Goal: Task Accomplishment & Management: Complete application form

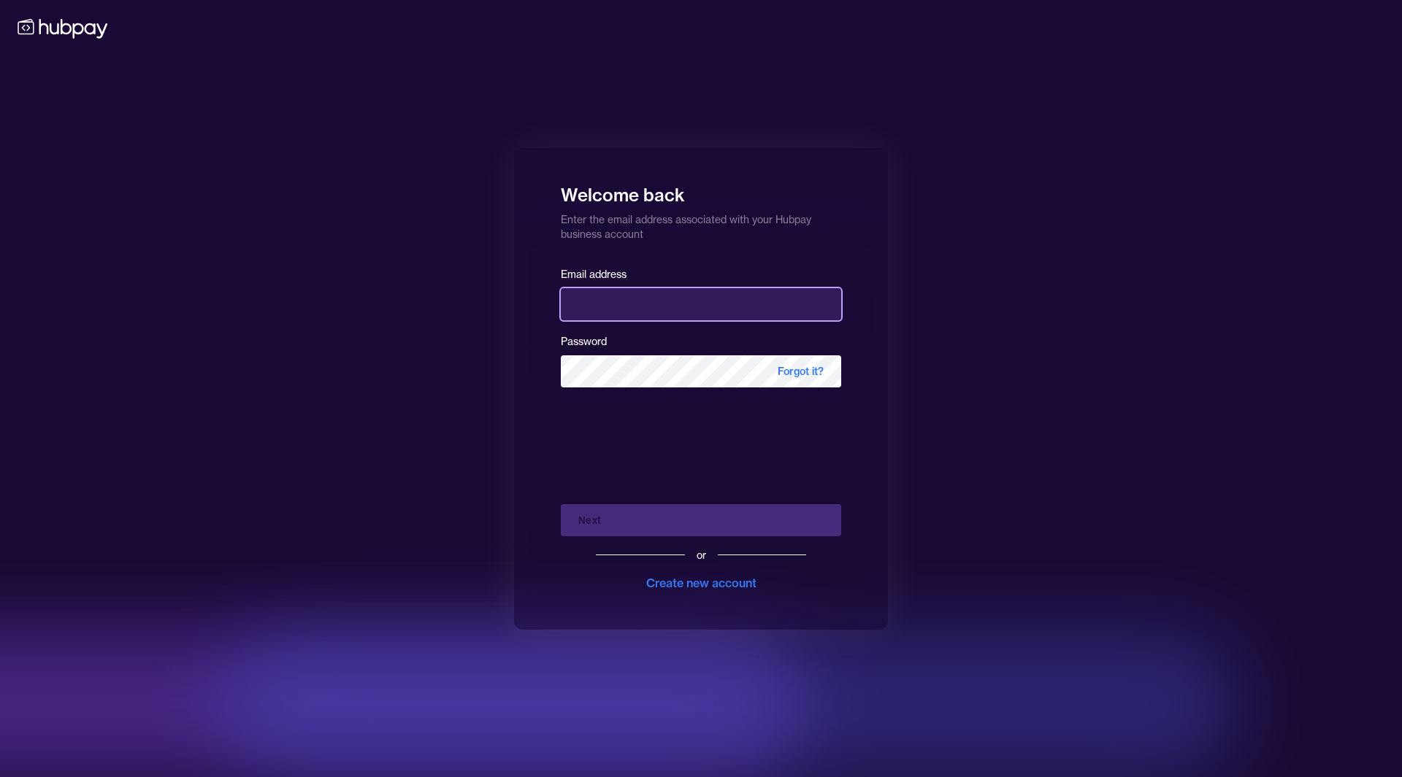
click at [638, 309] on input "email" at bounding box center [701, 304] width 280 height 32
type input "**********"
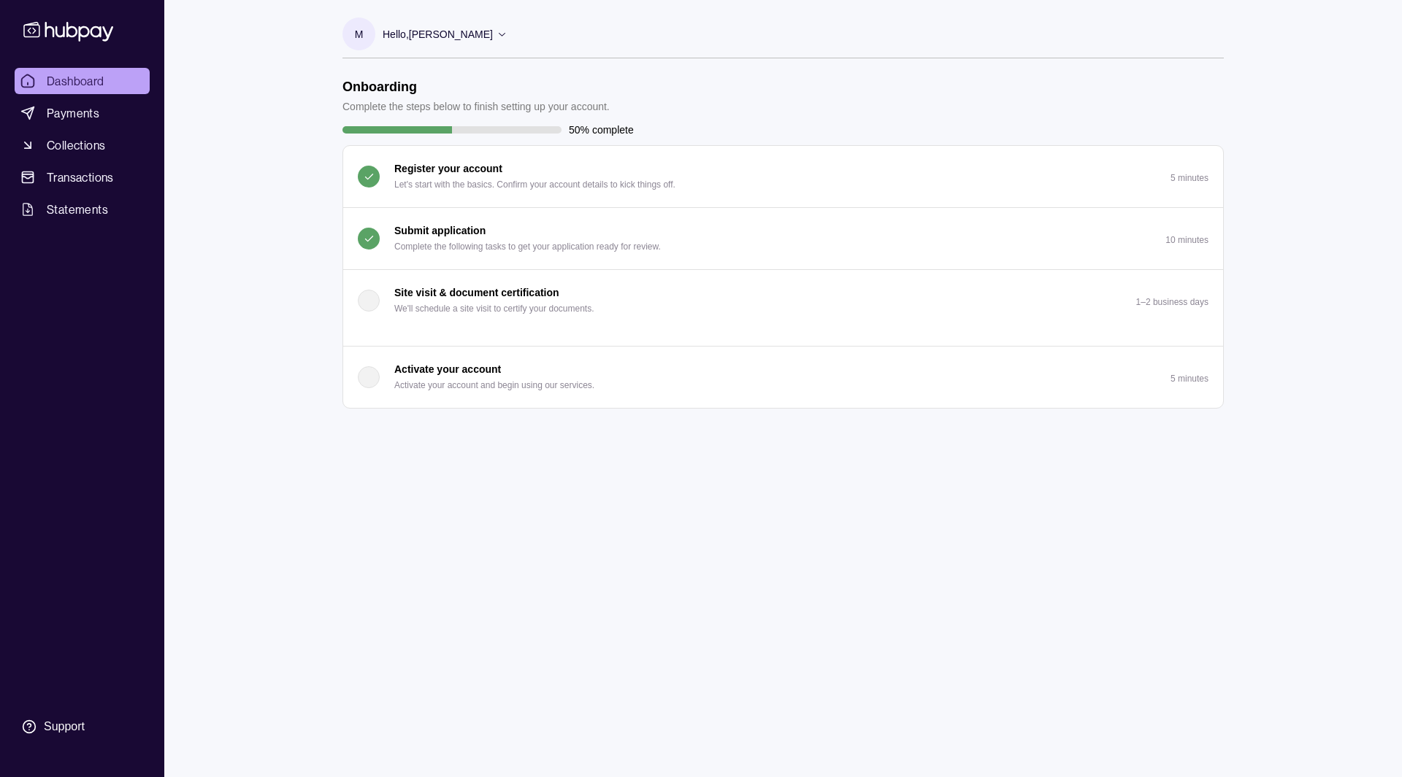
click at [423, 255] on button "Submit application Complete the following tasks to get your application ready f…" at bounding box center [783, 238] width 880 height 61
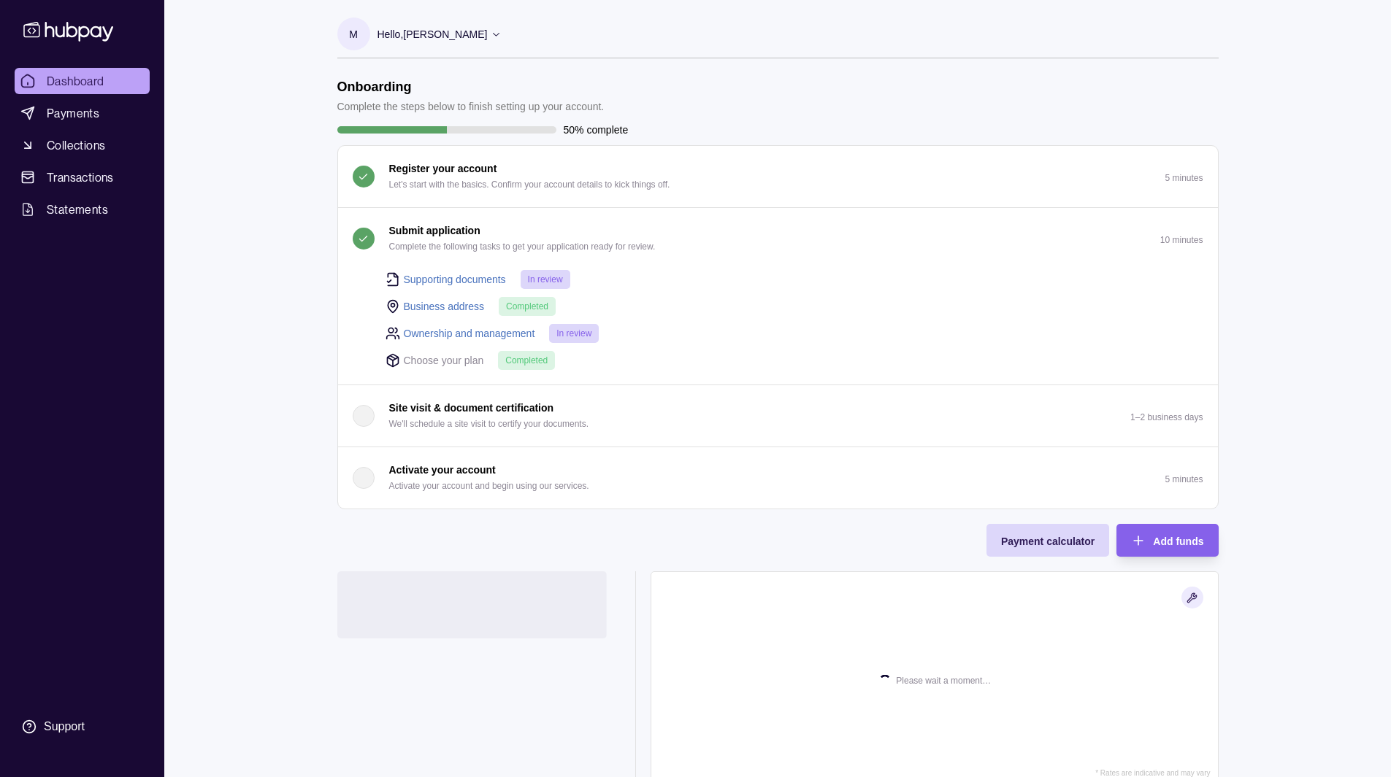
click at [427, 241] on p "Complete the following tasks to get your application ready for review." at bounding box center [522, 247] width 266 height 16
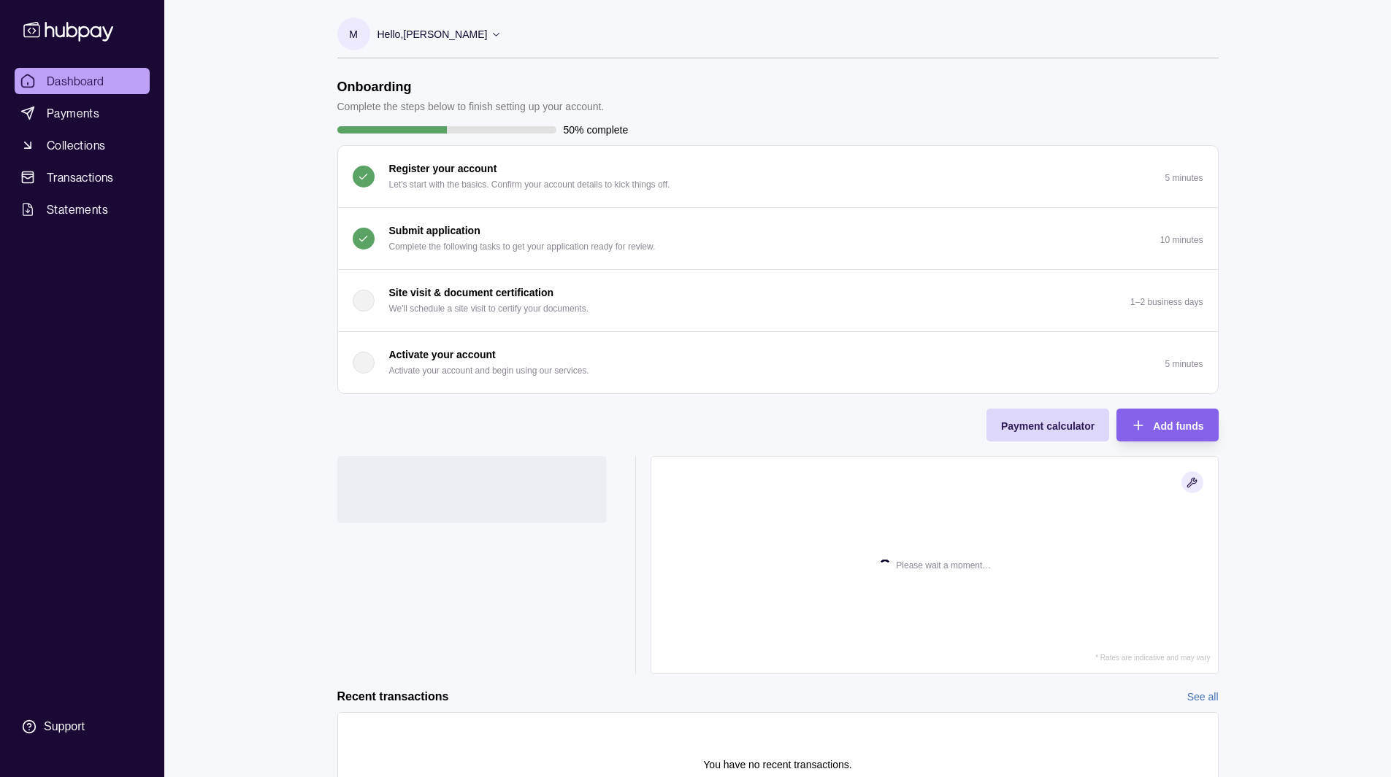
click at [427, 241] on p "Complete the following tasks to get your application ready for review." at bounding box center [522, 247] width 266 height 16
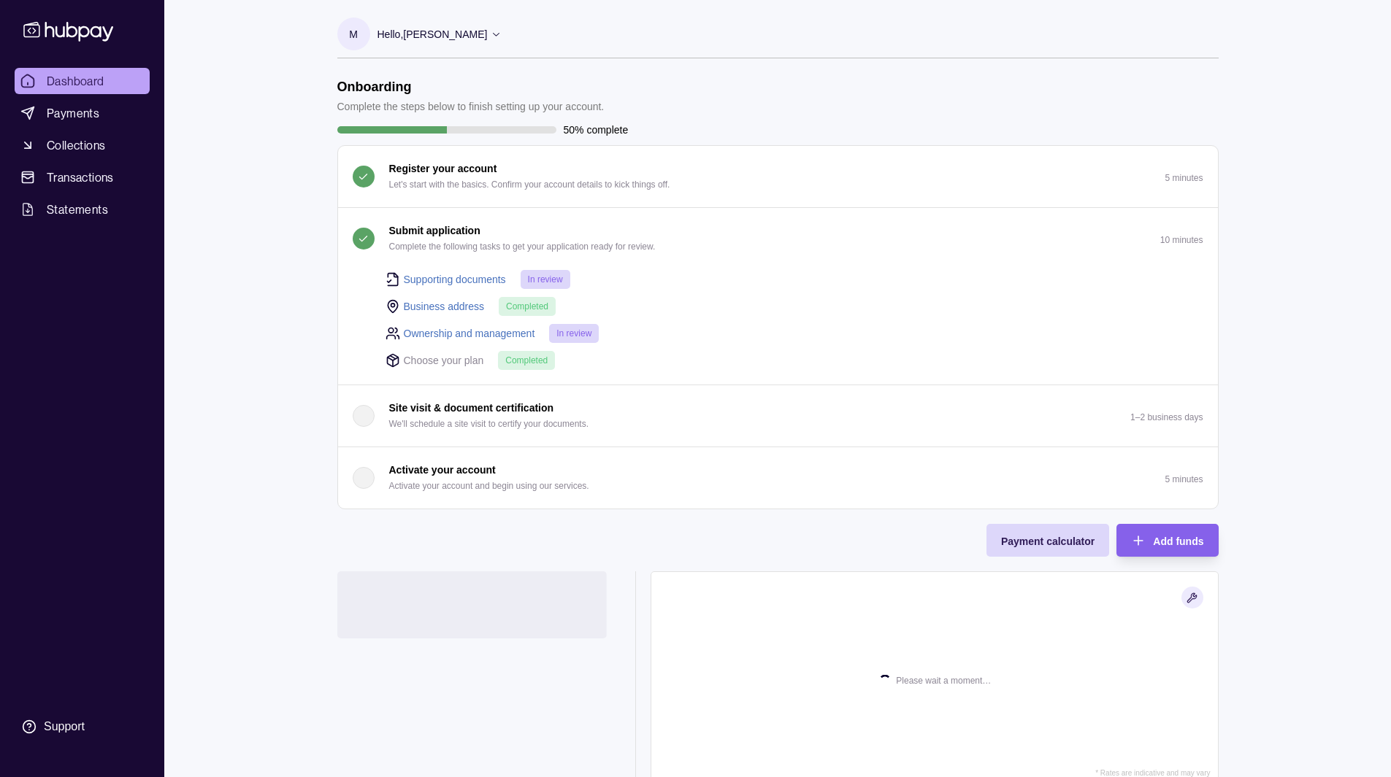
click at [427, 241] on p "Complete the following tasks to get your application ready for review." at bounding box center [522, 247] width 266 height 16
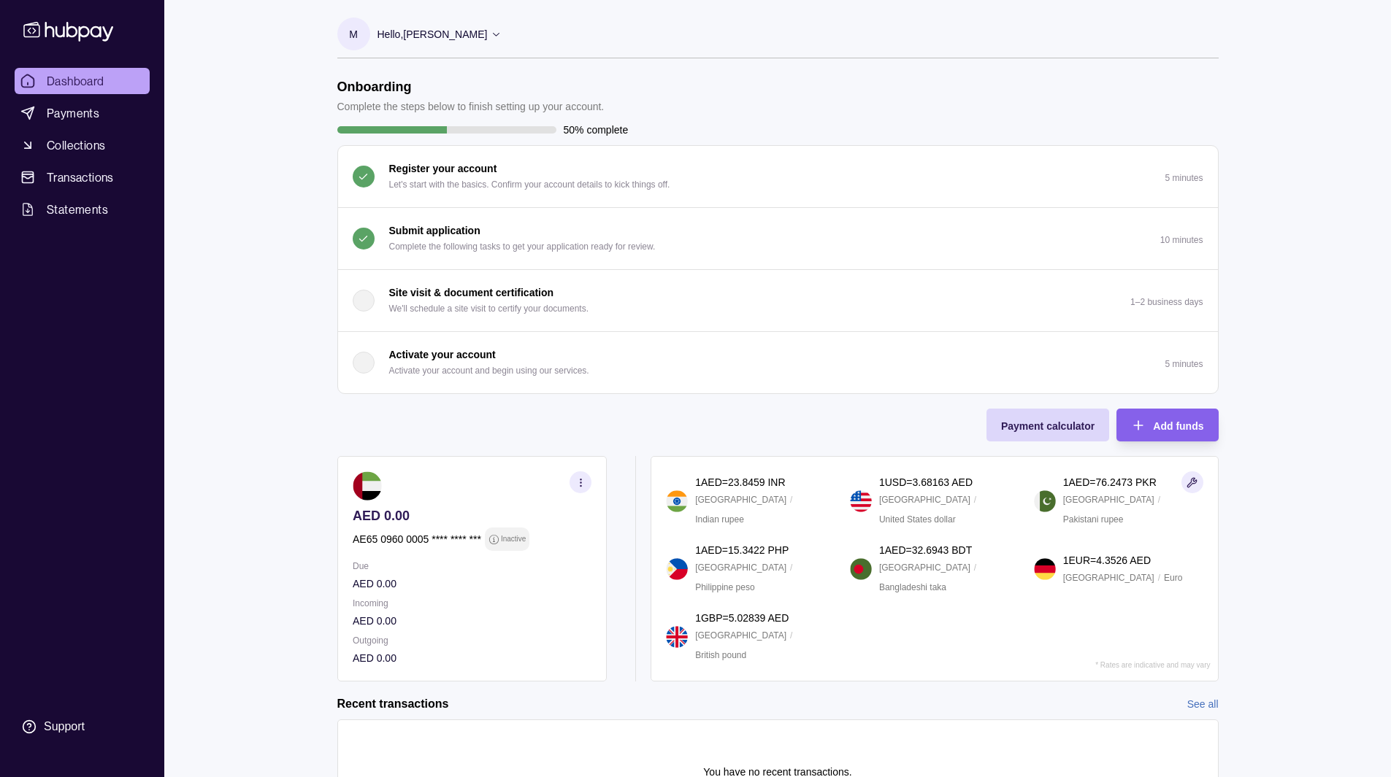
click at [420, 243] on p "Complete the following tasks to get your application ready for review." at bounding box center [522, 247] width 266 height 16
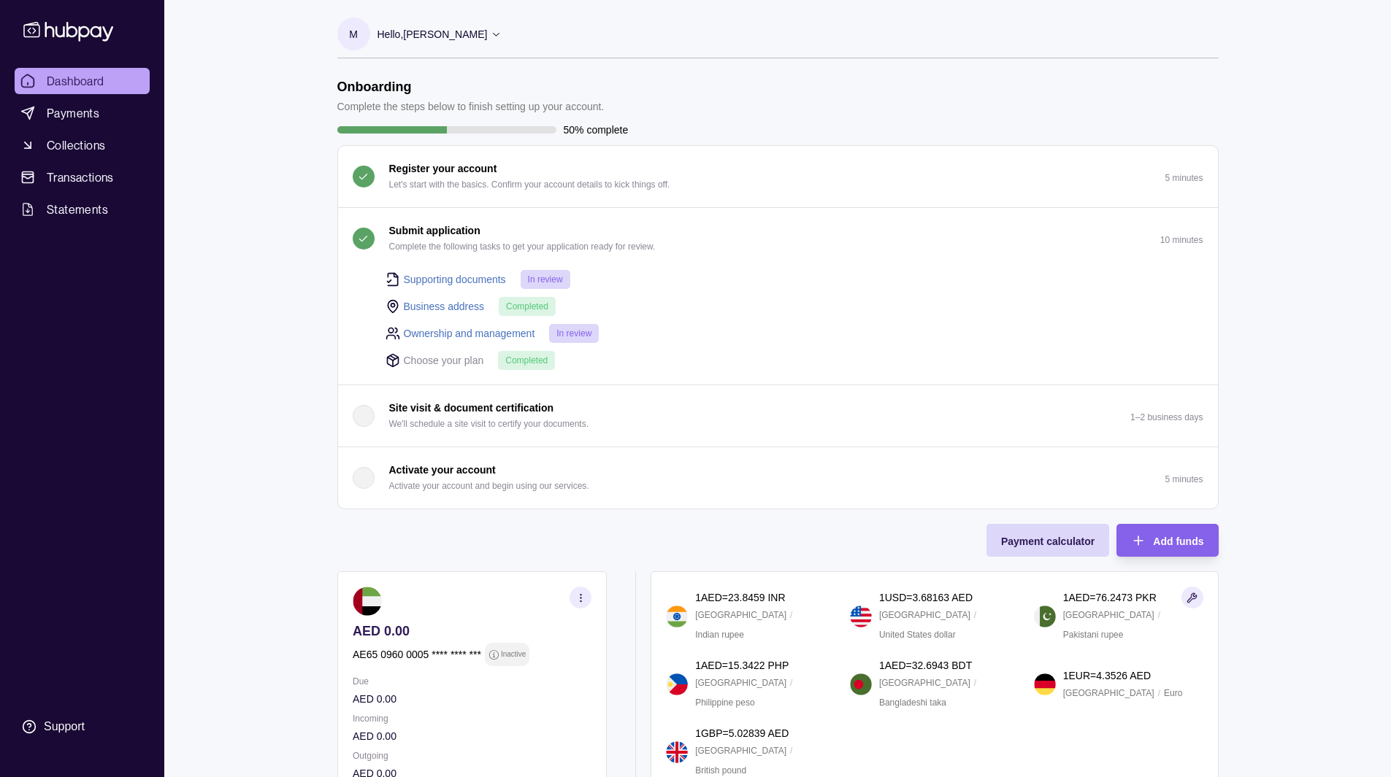
click at [459, 331] on link "Ownership and management" at bounding box center [469, 334] width 131 height 16
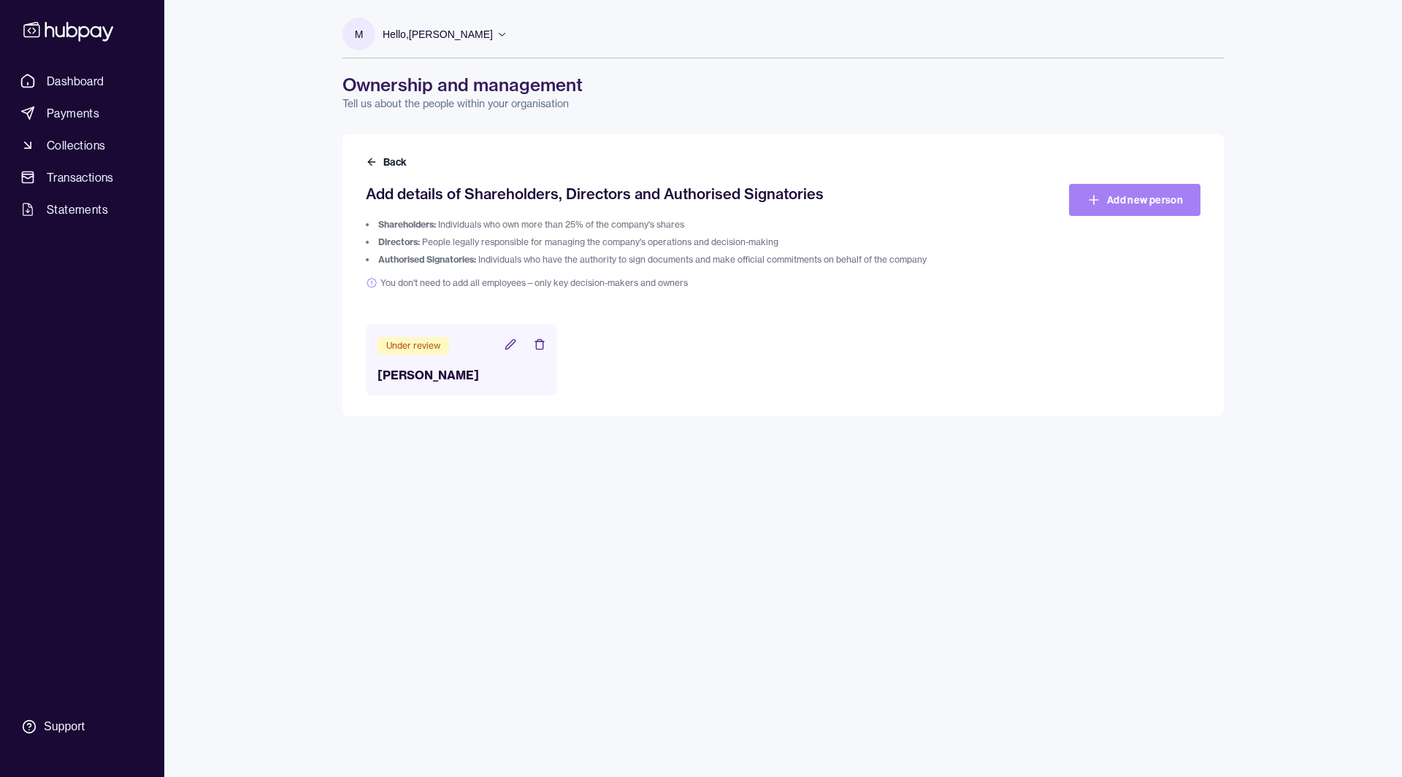
click at [1116, 200] on link "Add new person" at bounding box center [1134, 200] width 131 height 32
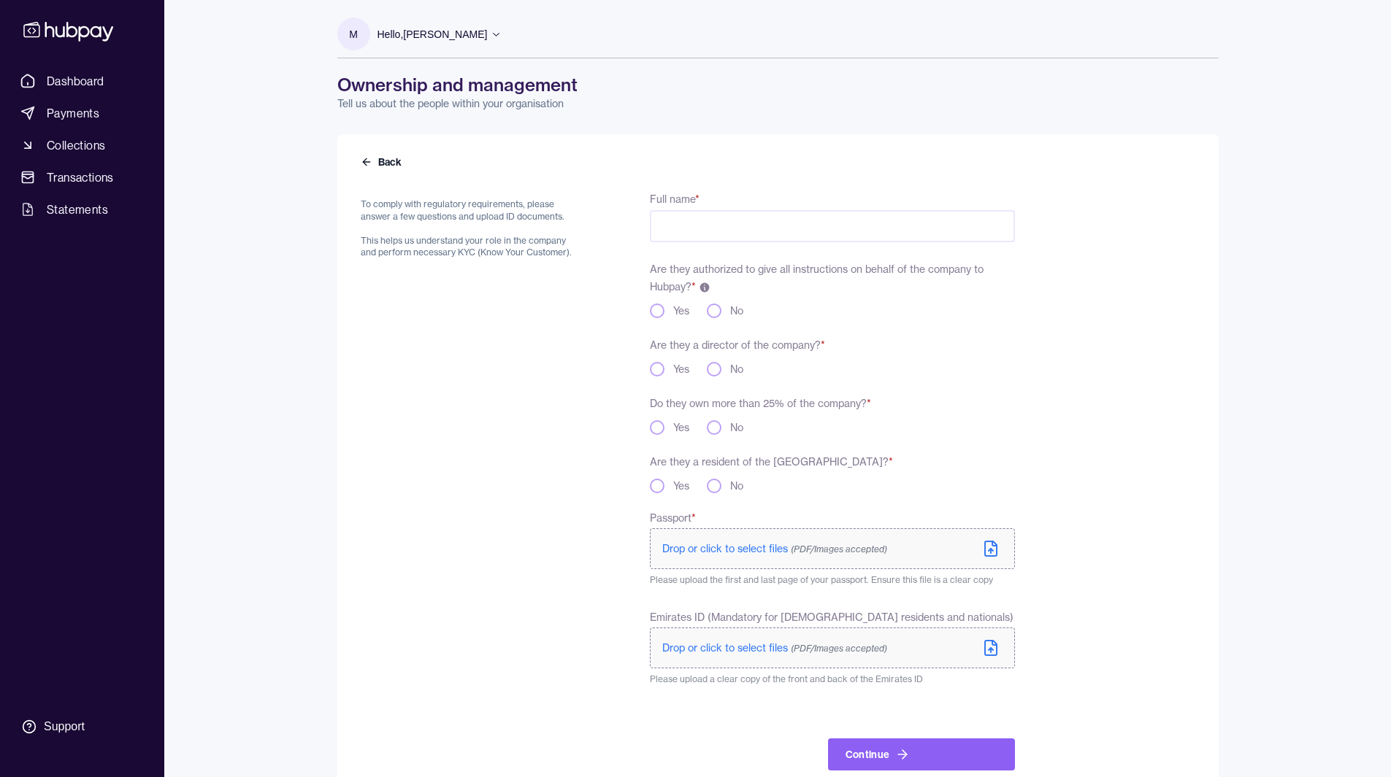
click at [719, 225] on input "Full name *" at bounding box center [832, 226] width 364 height 32
click at [738, 273] on label "Are they authorized to give all instructions on behalf of the company to Hubpay…" at bounding box center [817, 278] width 334 height 31
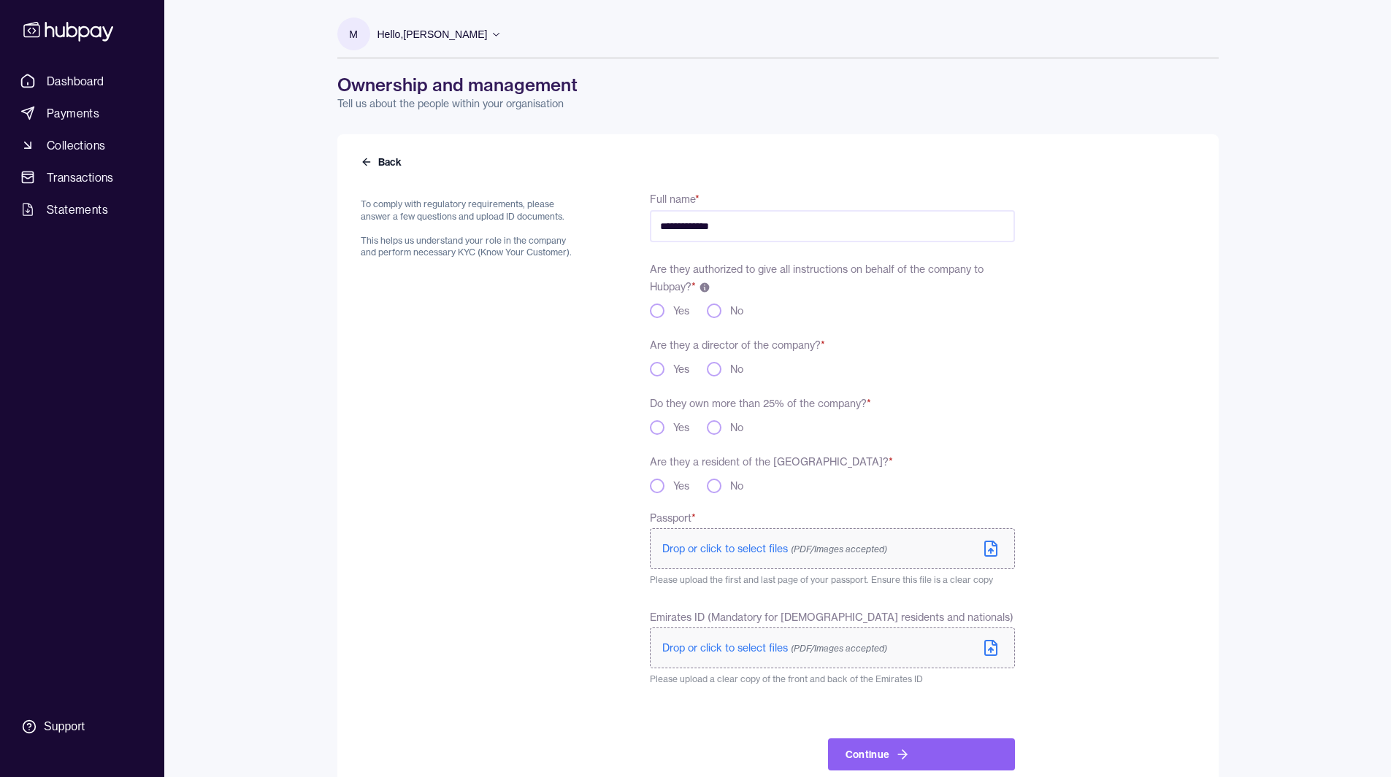
click at [732, 272] on label "Are they authorized to give all instructions on behalf of the company to Hubpay…" at bounding box center [817, 278] width 334 height 31
click at [715, 313] on button "No" at bounding box center [714, 311] width 15 height 15
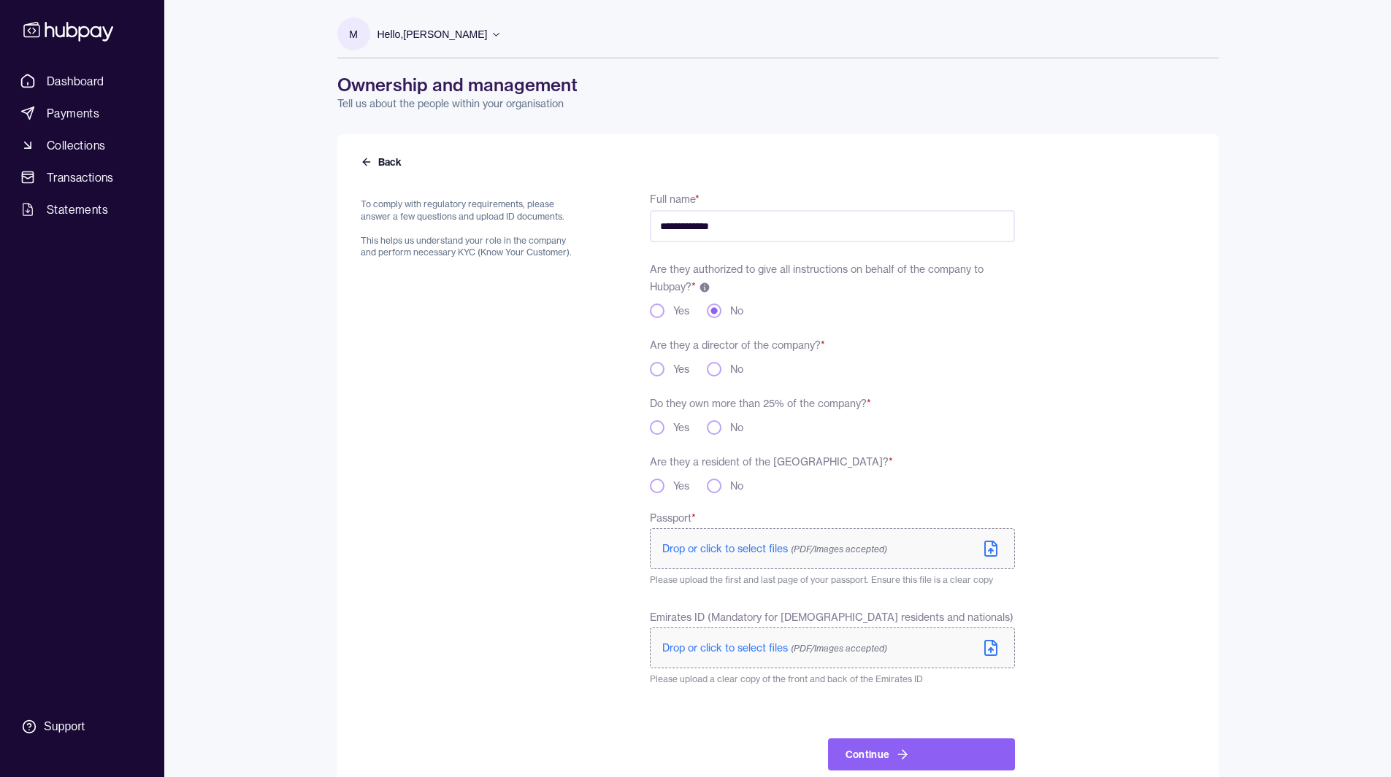
click at [723, 369] on div "No" at bounding box center [725, 369] width 36 height 15
click at [714, 369] on button "No" at bounding box center [714, 369] width 15 height 15
click at [660, 430] on button "Yes" at bounding box center [657, 427] width 15 height 15
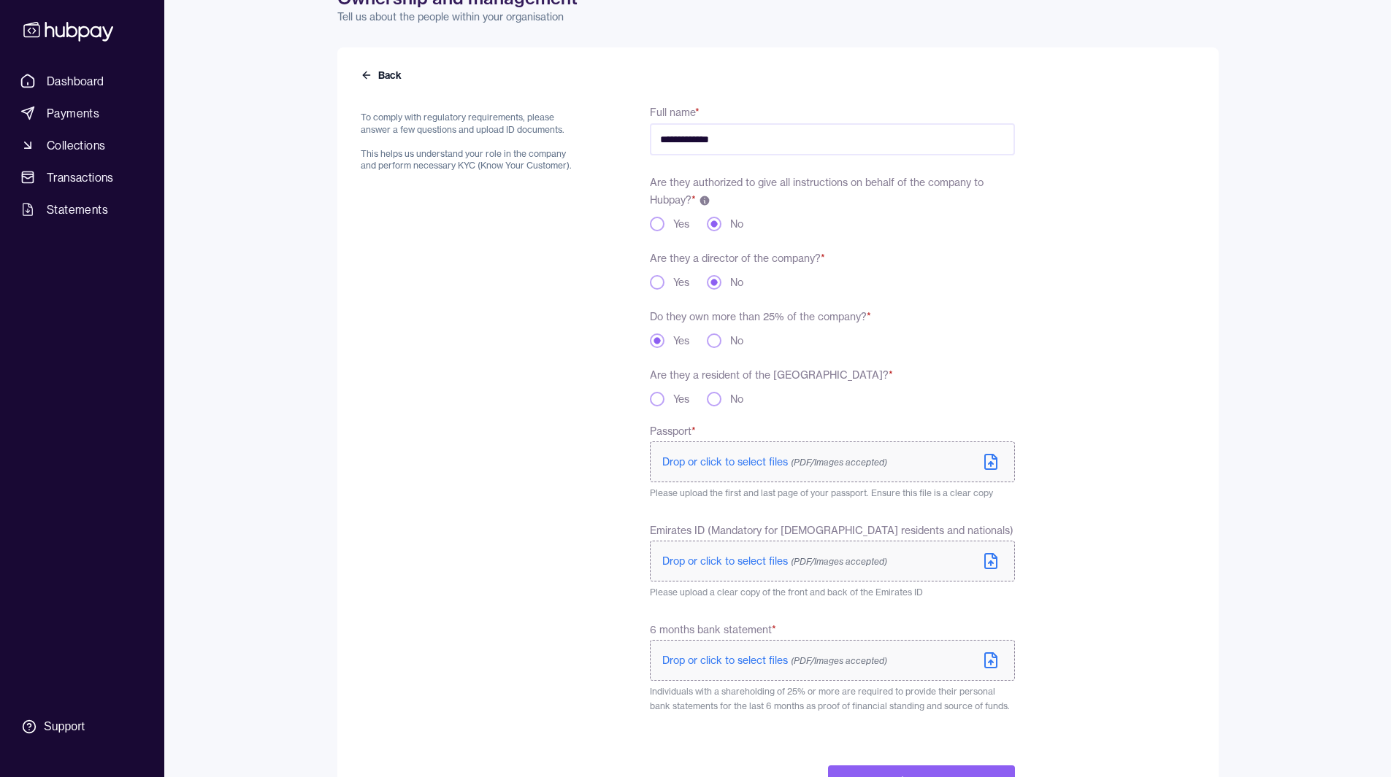
scroll to position [92, 0]
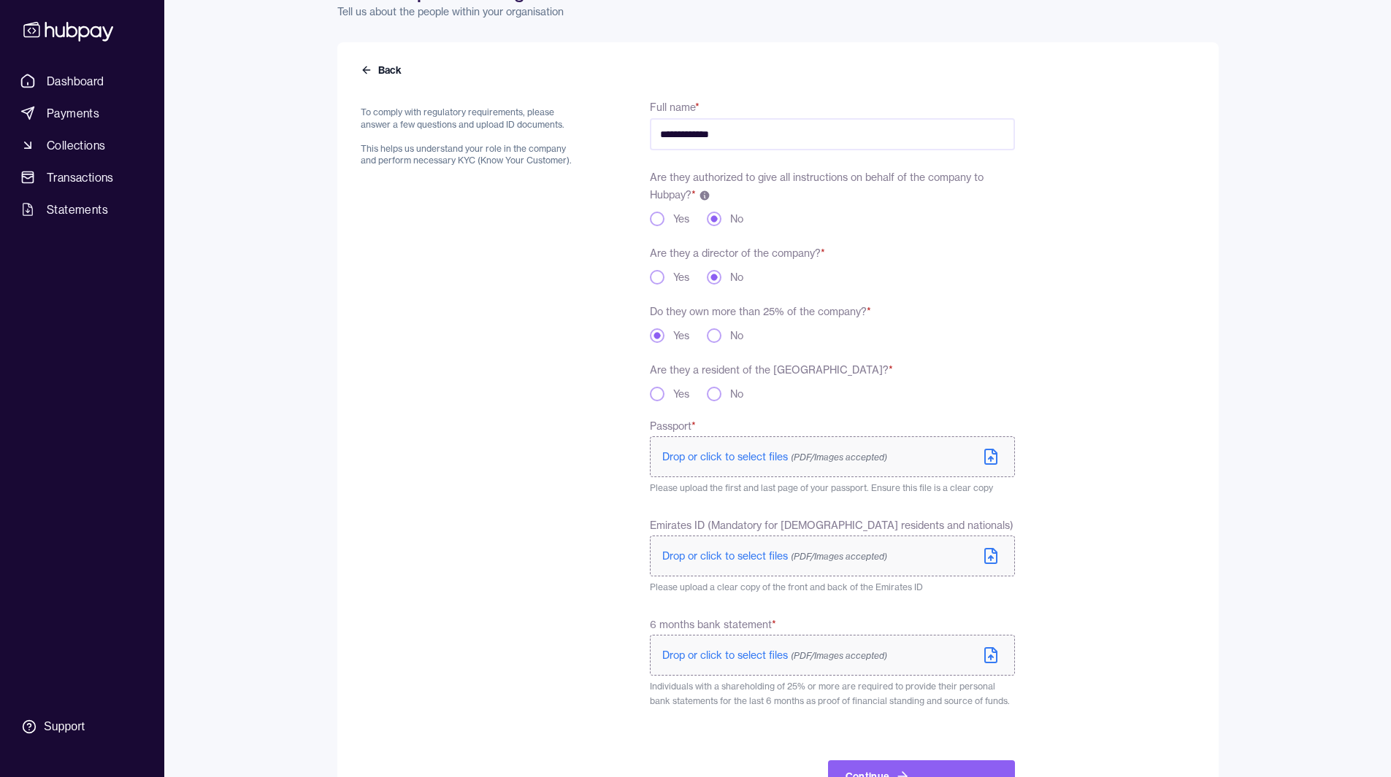
click at [716, 391] on button "No" at bounding box center [714, 394] width 15 height 15
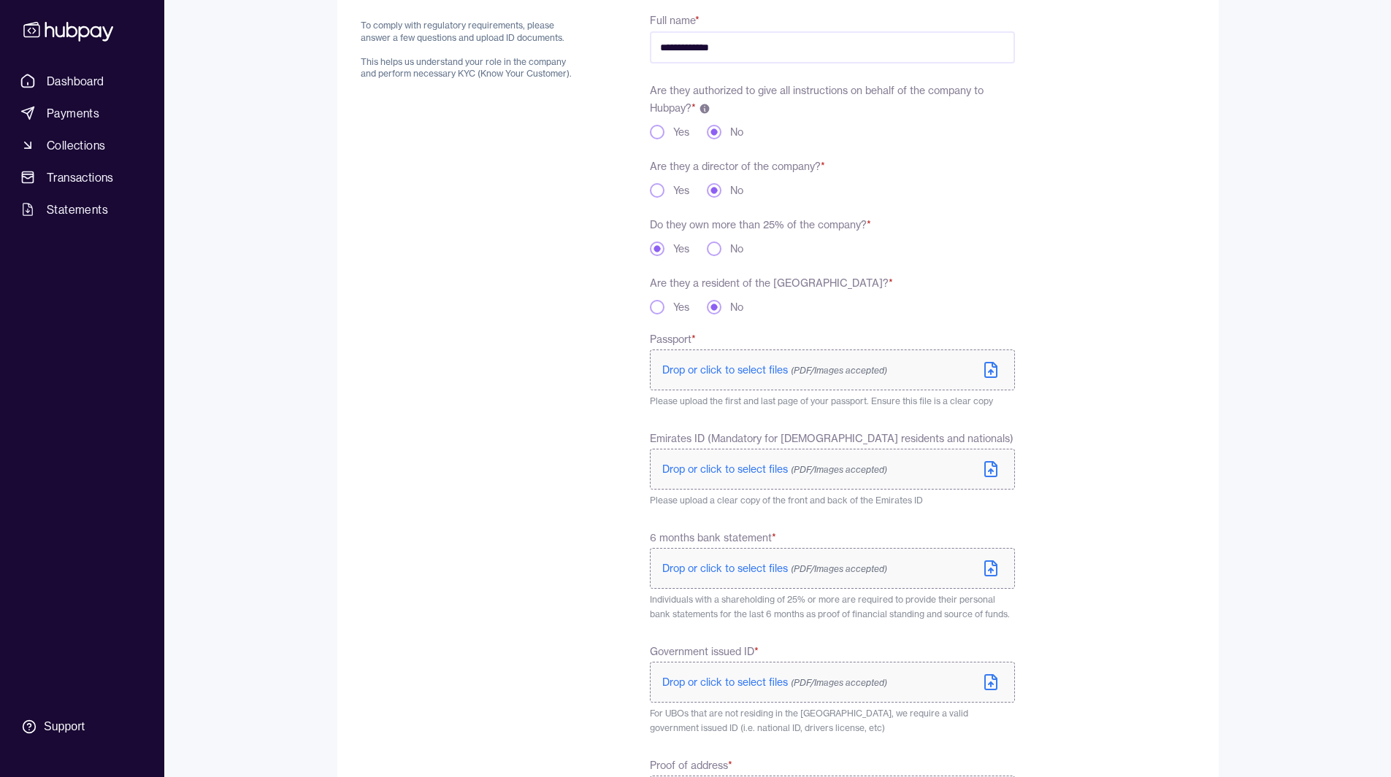
scroll to position [175, 0]
click at [657, 135] on button "Yes" at bounding box center [657, 135] width 15 height 15
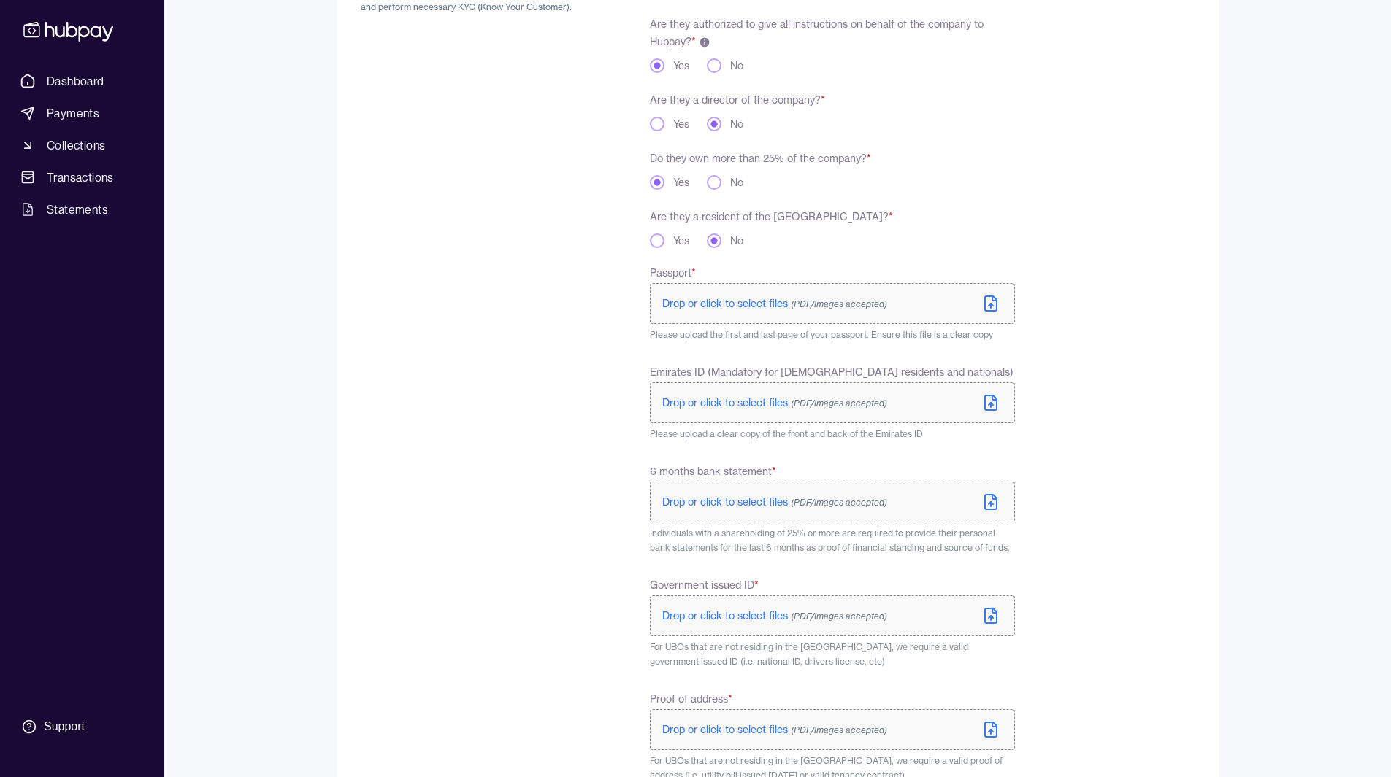
scroll to position [245, 0]
click at [710, 73] on div "No" at bounding box center [725, 66] width 36 height 15
click at [715, 69] on button "No" at bounding box center [714, 66] width 15 height 15
click at [663, 127] on button "Yes" at bounding box center [657, 125] width 15 height 15
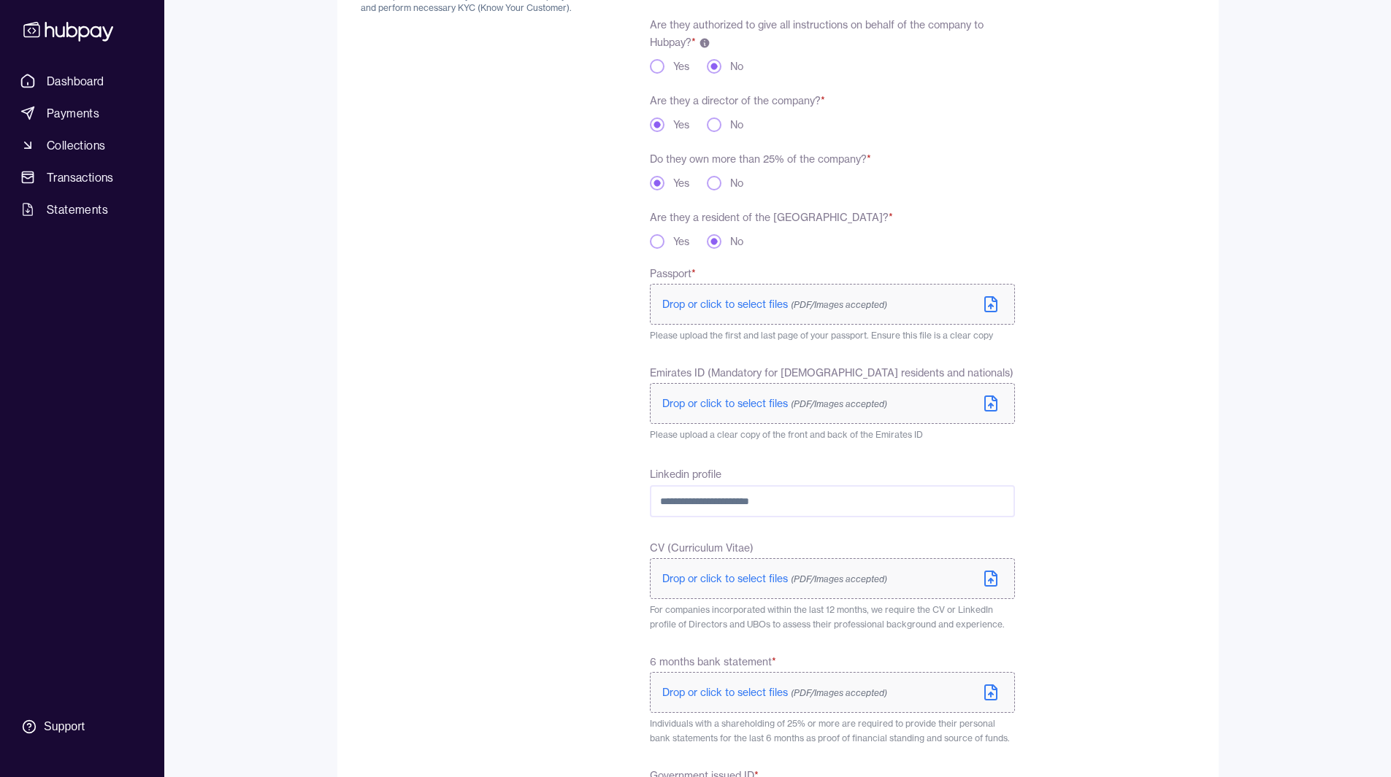
click at [720, 123] on button "No" at bounding box center [714, 125] width 15 height 15
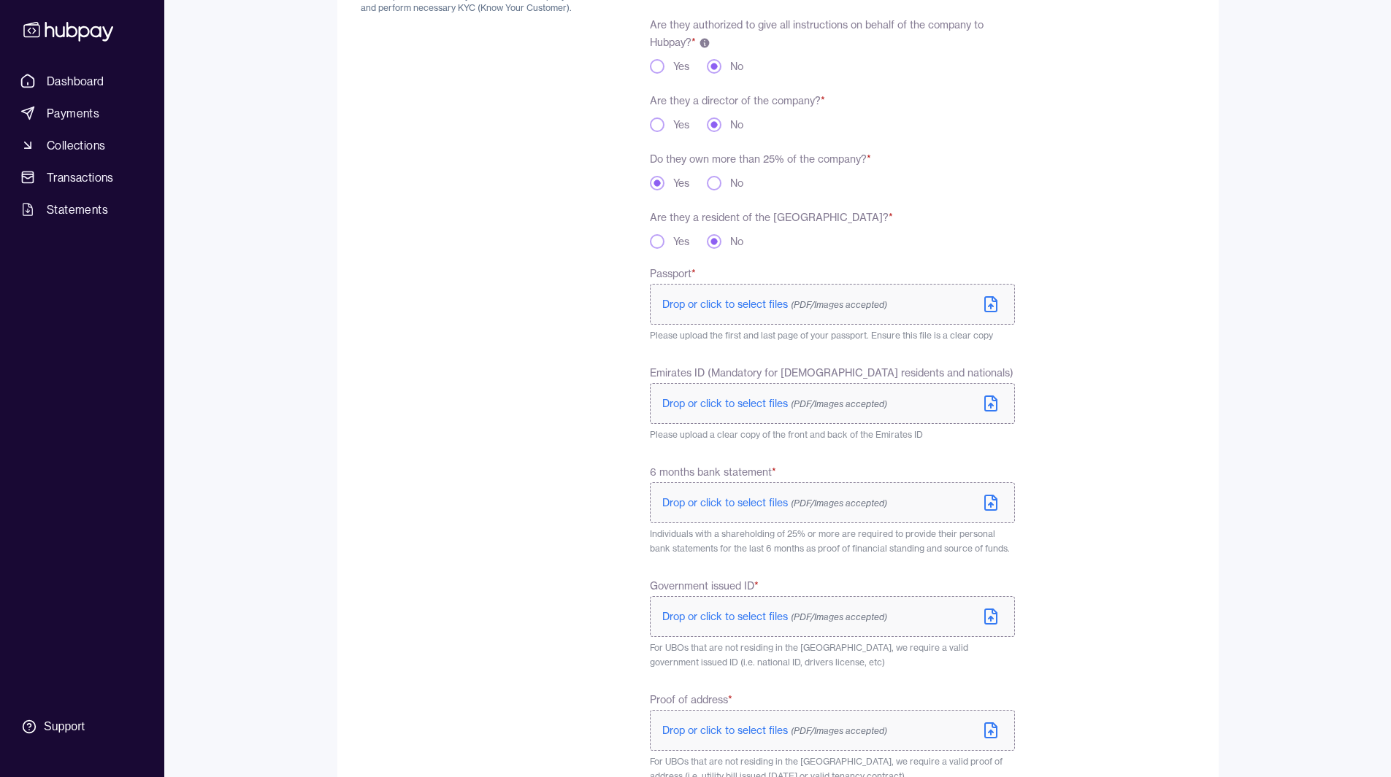
click at [587, 412] on div "**********" at bounding box center [688, 406] width 654 height 923
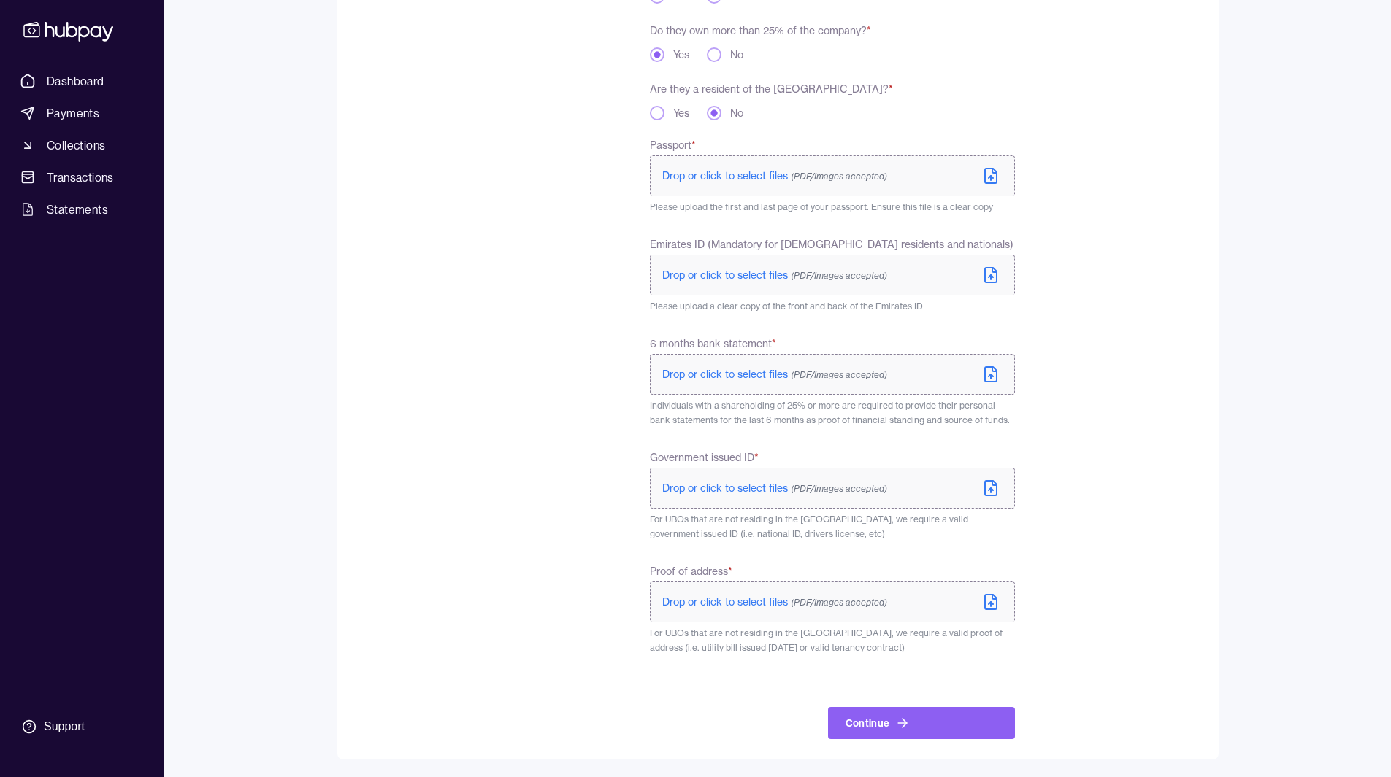
scroll to position [307, 0]
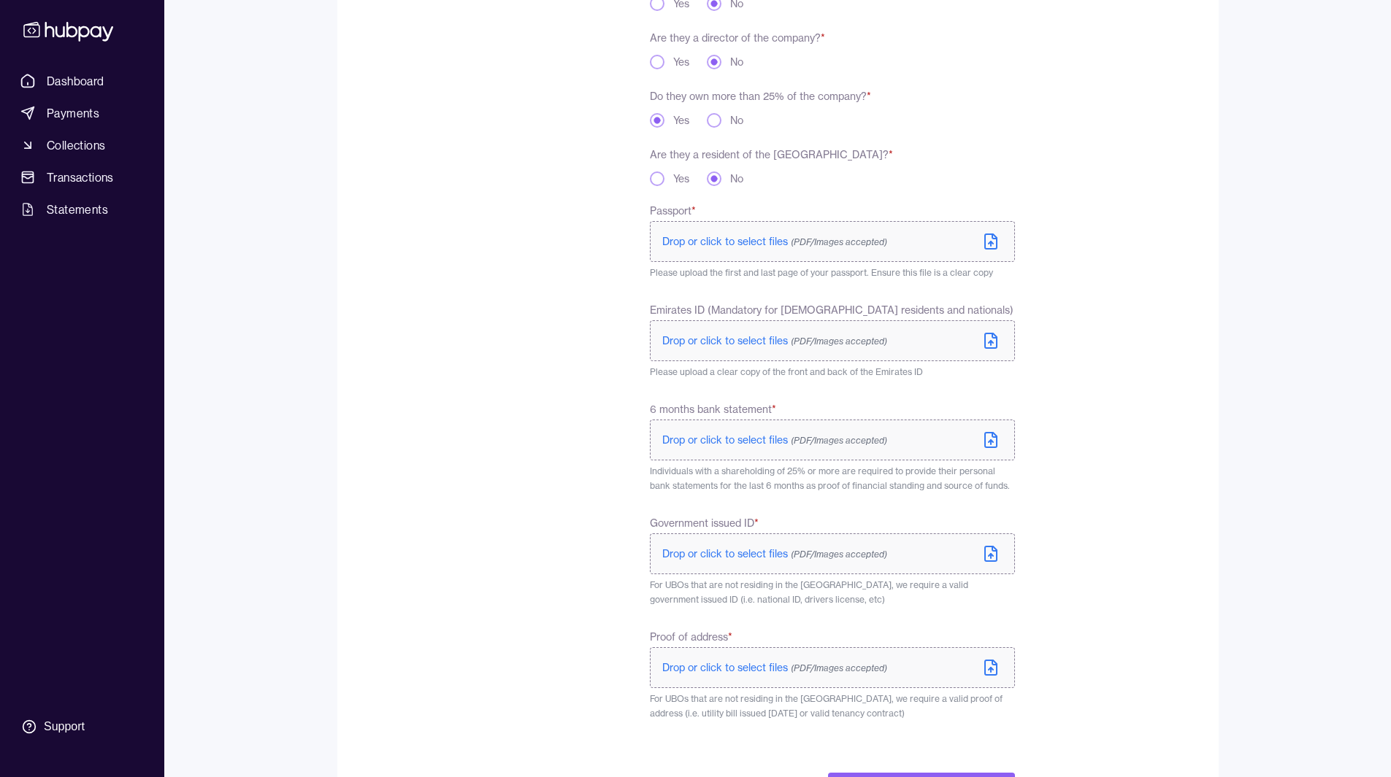
click at [988, 239] on icon at bounding box center [991, 242] width 18 height 18
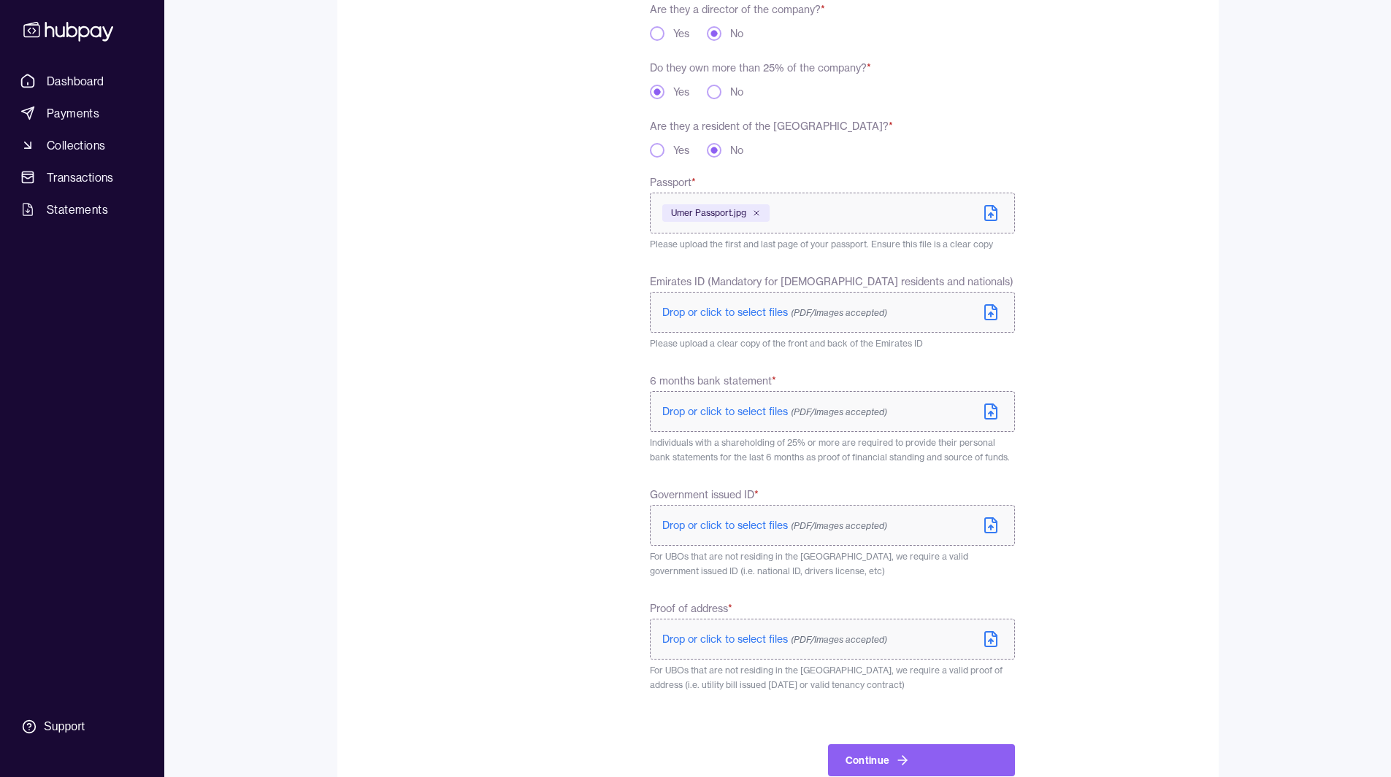
scroll to position [340, 0]
click at [994, 313] on icon at bounding box center [991, 308] width 18 height 18
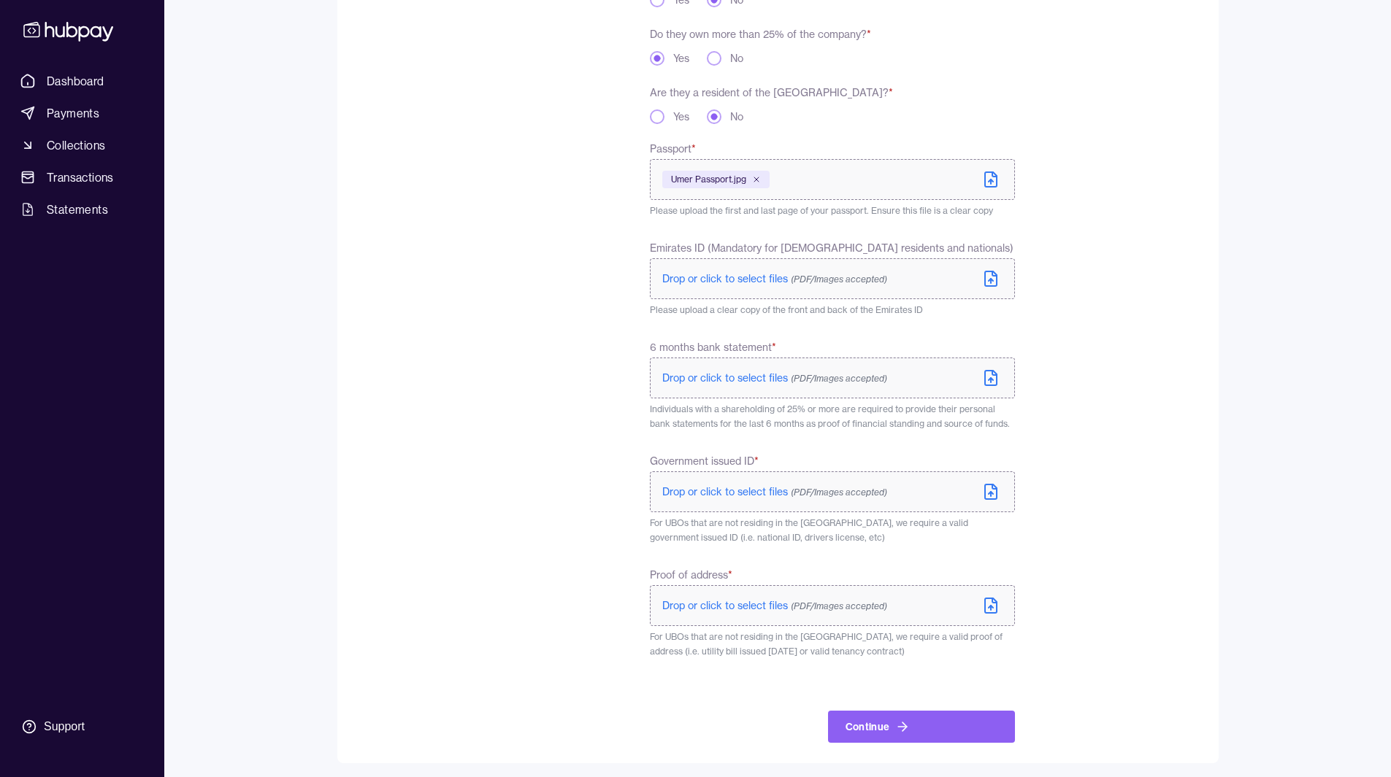
scroll to position [372, 0]
click at [995, 377] on icon at bounding box center [991, 376] width 18 height 18
click at [989, 185] on icon at bounding box center [991, 177] width 12 height 15
click at [989, 378] on icon at bounding box center [991, 376] width 18 height 18
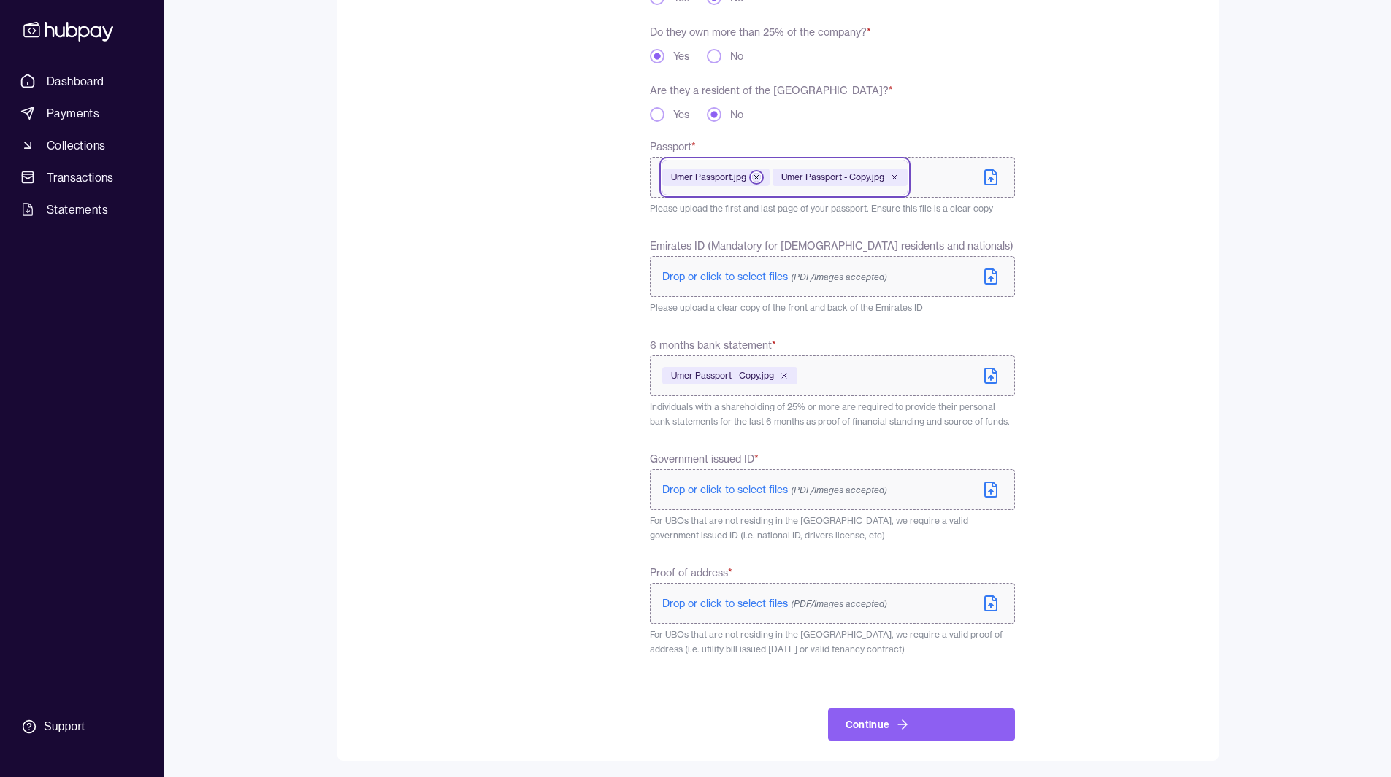
click at [757, 176] on icon at bounding box center [756, 177] width 9 height 9
click at [988, 376] on icon at bounding box center [991, 376] width 18 height 18
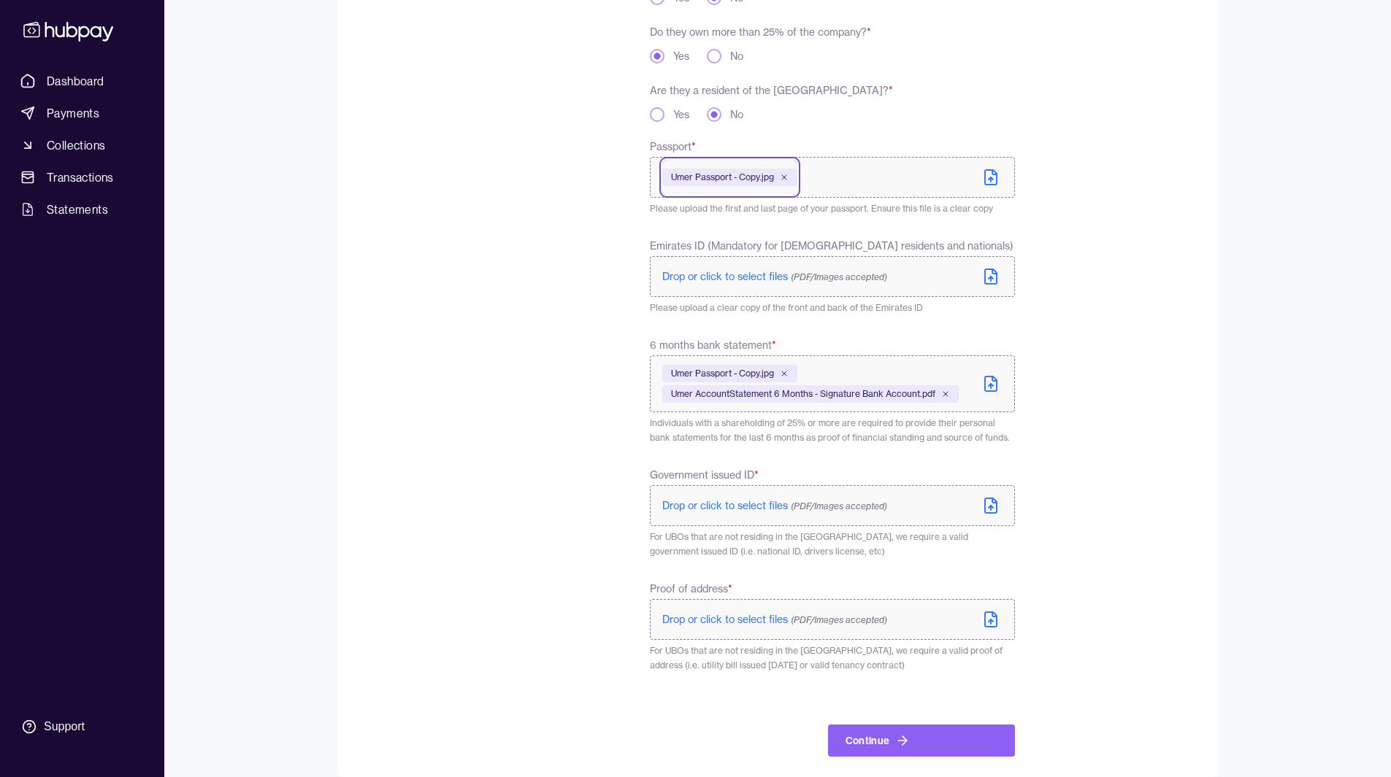
click at [783, 369] on div "Umer Passport - Copy.jpg" at bounding box center [729, 374] width 135 height 18
click at [785, 376] on icon at bounding box center [784, 373] width 9 height 9
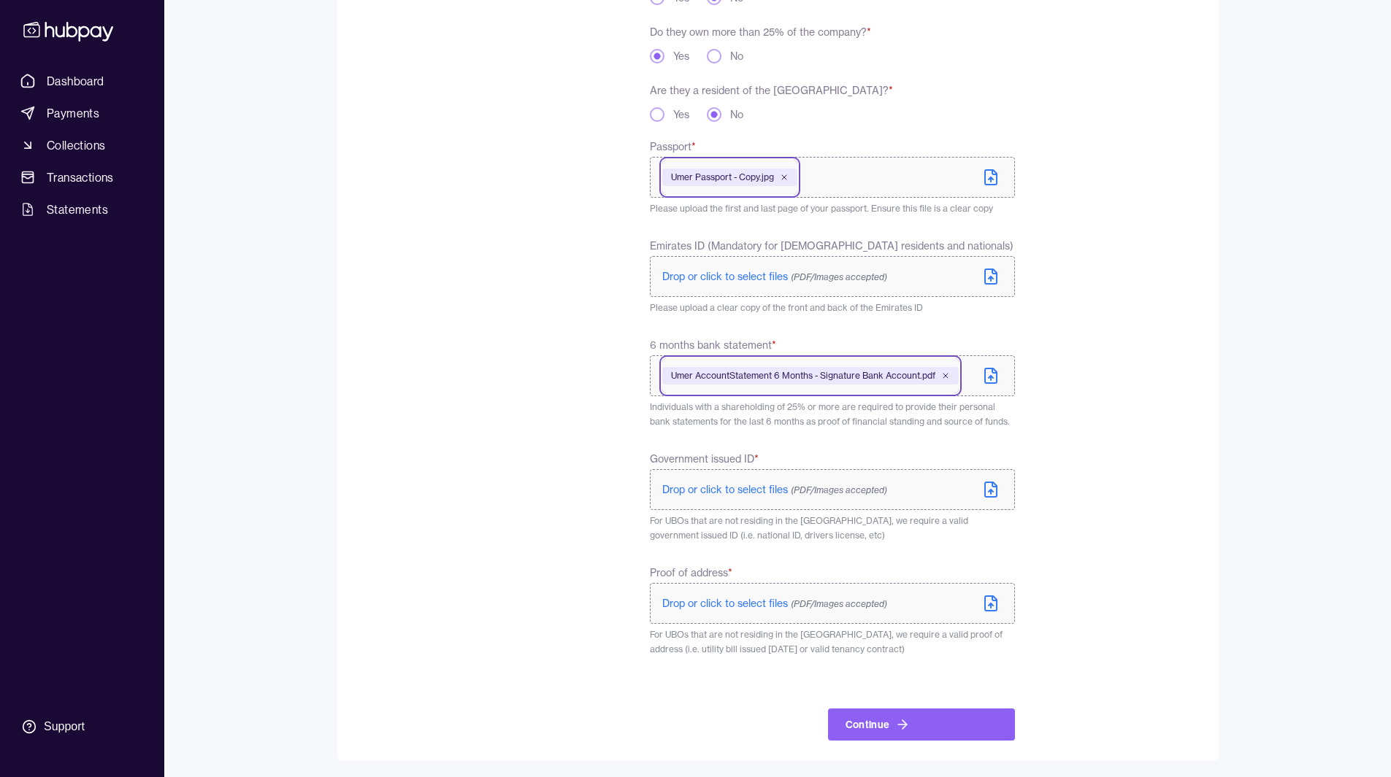
click at [990, 488] on icon at bounding box center [991, 490] width 18 height 18
click at [991, 602] on icon at bounding box center [990, 603] width 4 height 2
click at [990, 611] on label "Umer AccountStatement 6 Months - Signature Bank Account.pdf" at bounding box center [832, 602] width 364 height 41
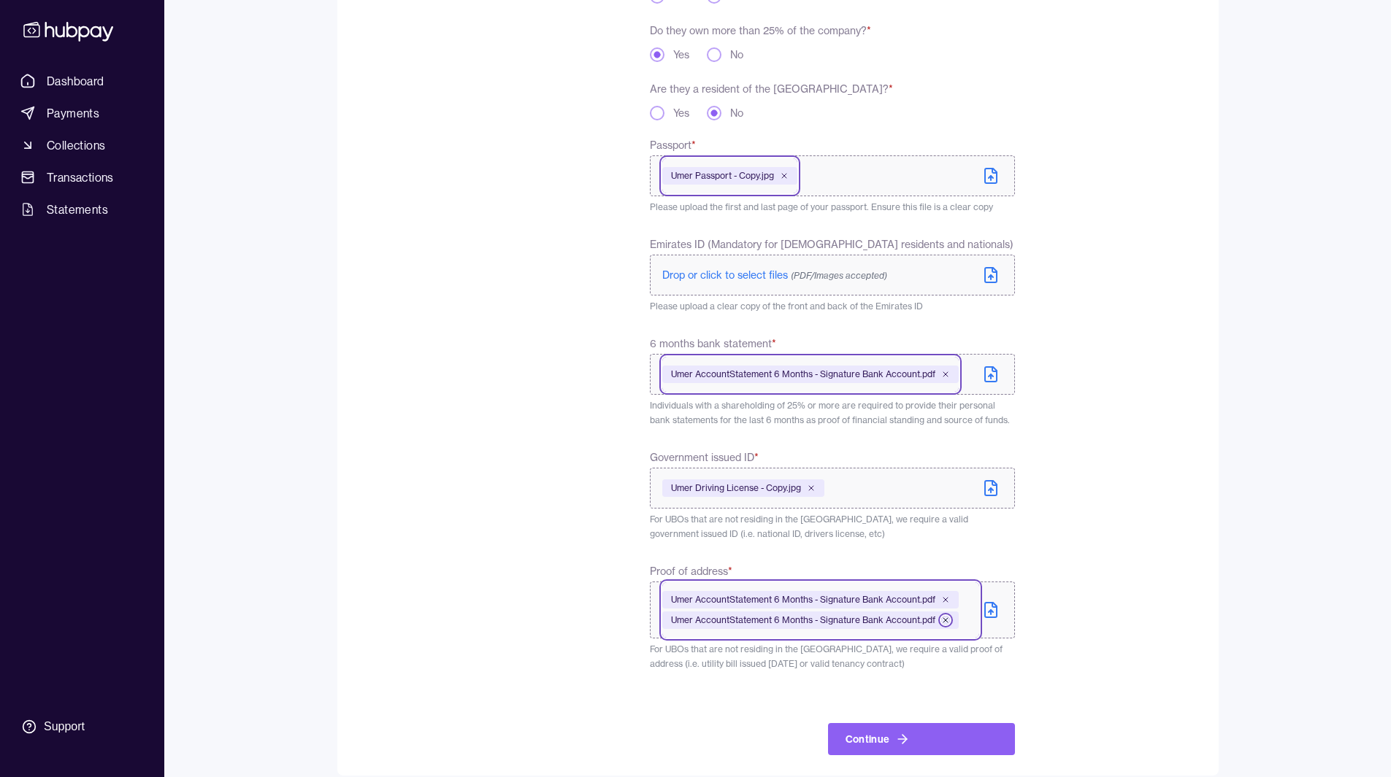
click at [944, 620] on icon at bounding box center [945, 620] width 4 height 4
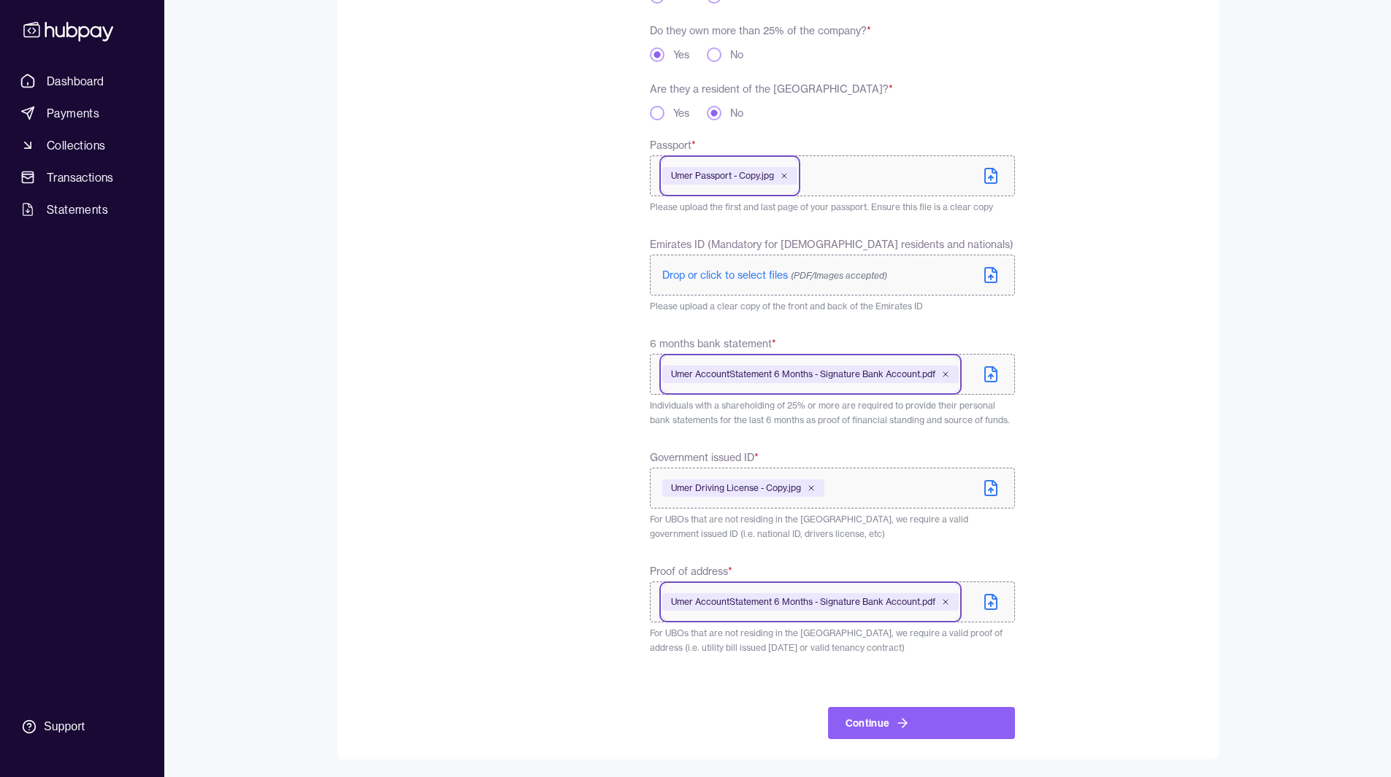
click at [891, 656] on div "**********" at bounding box center [832, 278] width 364 height 923
click at [866, 709] on button "Continue" at bounding box center [921, 723] width 187 height 32
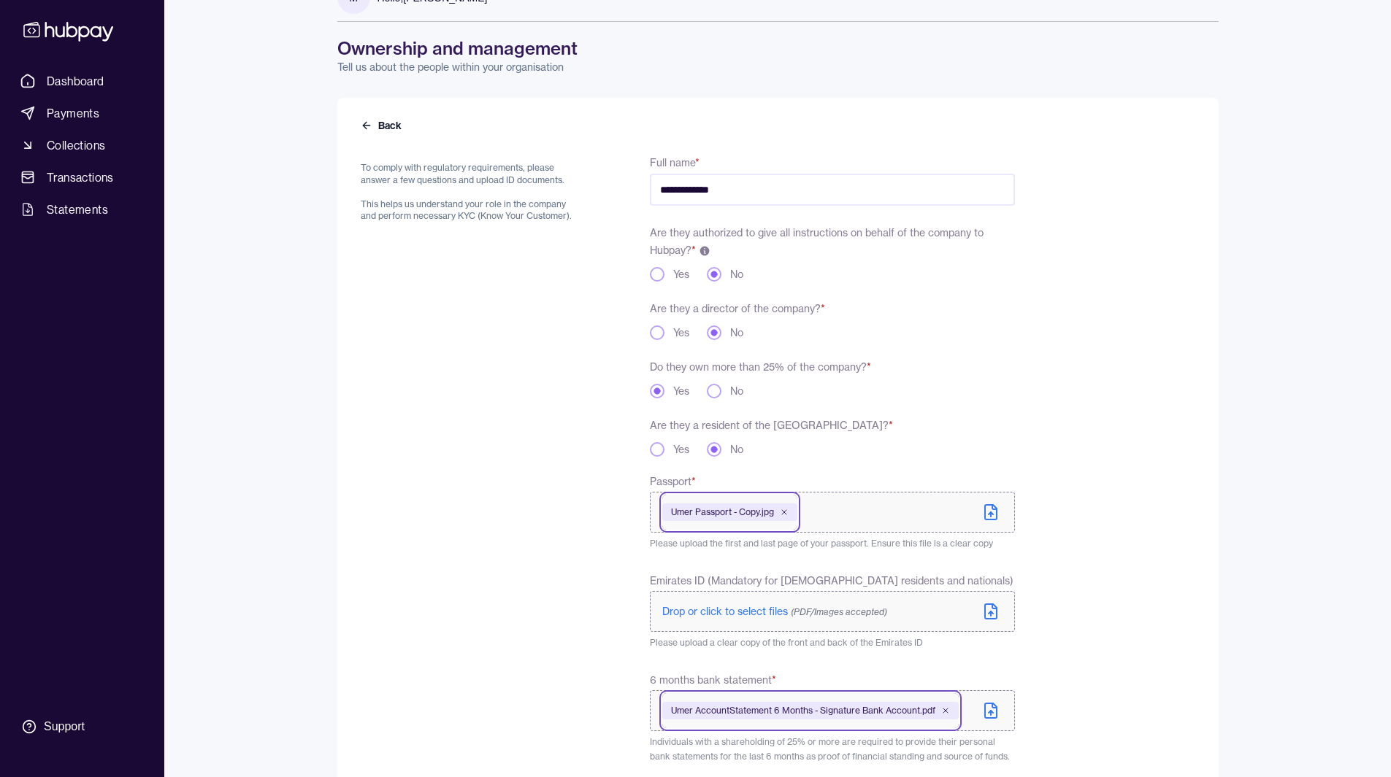
scroll to position [0, 0]
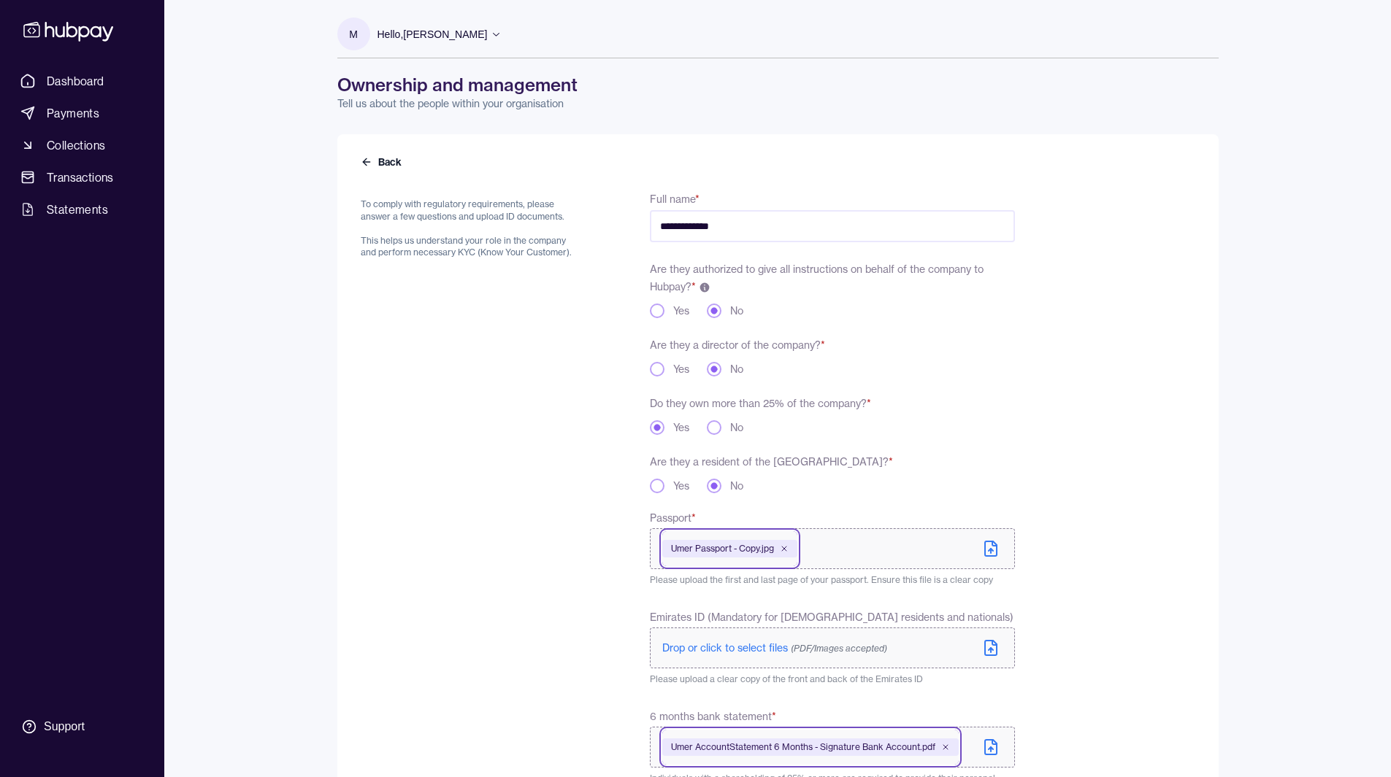
click at [660, 314] on button "Yes" at bounding box center [657, 311] width 15 height 15
click at [569, 458] on div "To comply with regulatory requirements, please answer a few questions and uploa…" at bounding box center [471, 667] width 220 height 955
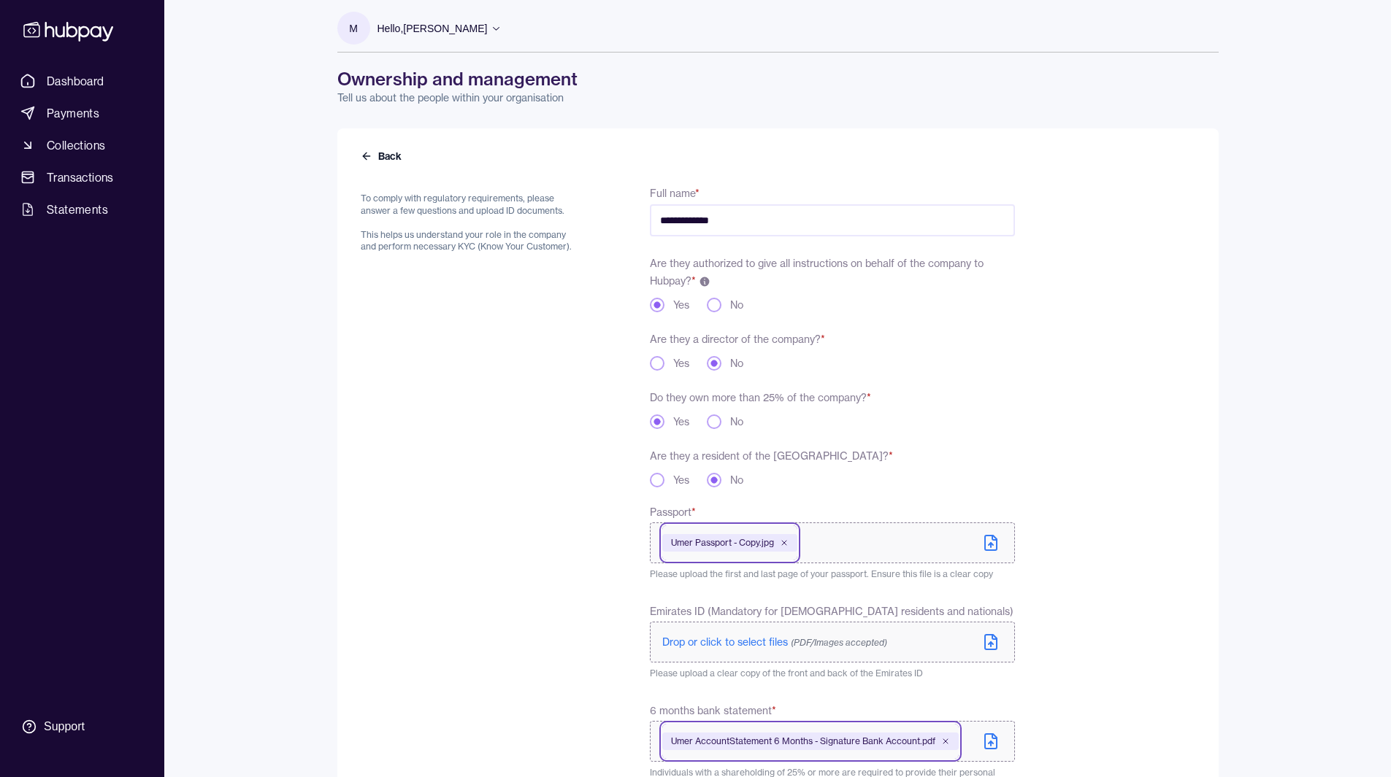
scroll to position [7, 0]
click at [800, 220] on input "**********" at bounding box center [832, 220] width 364 height 32
type input "**********"
click at [529, 491] on div "To comply with regulatory requirements, please answer a few questions and uploa…" at bounding box center [471, 660] width 220 height 955
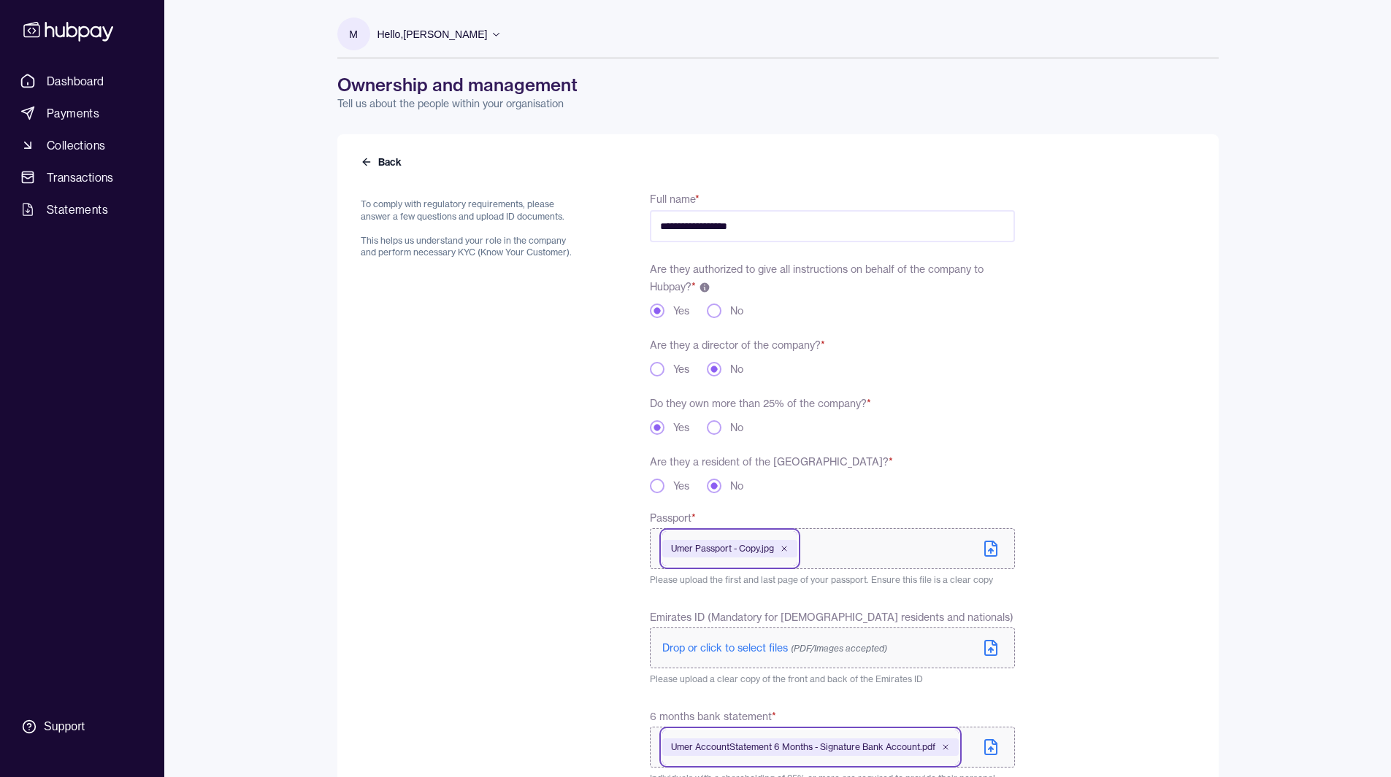
scroll to position [405, 0]
